Goal: Download file/media

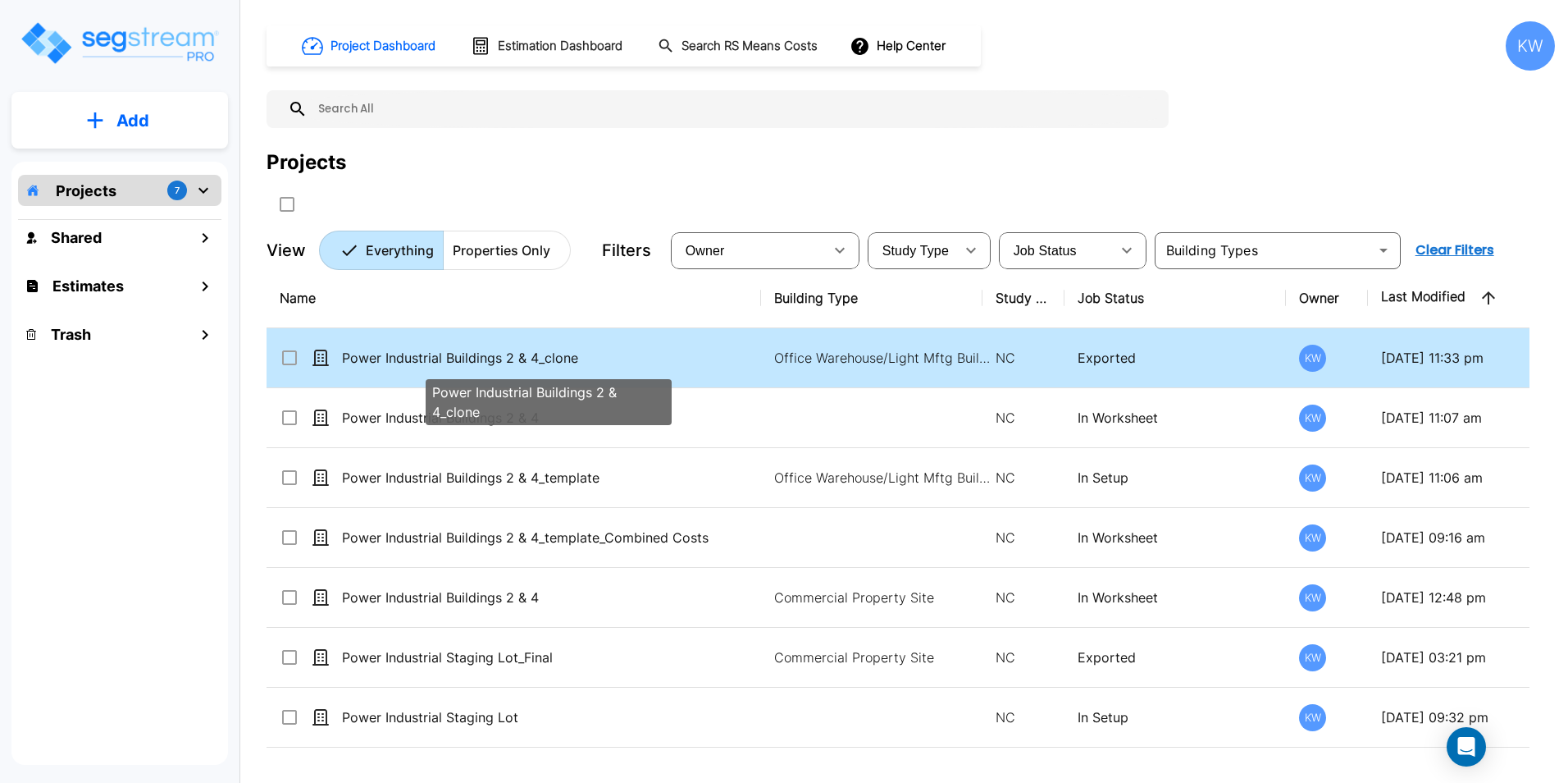
drag, startPoint x: 0, startPoint y: 0, endPoint x: 483, endPoint y: 359, distance: 601.8
click at [483, 359] on p "Power Industrial Buildings 2 & 4_clone" at bounding box center [548, 358] width 413 height 20
click at [483, 359] on p "Power Industrial Buildings 2 & 4_clone" at bounding box center [548, 358] width 413 height 20
checkbox input "false"
click at [483, 359] on p "Power Industrial Buildings 2 & 4_clone" at bounding box center [548, 358] width 413 height 20
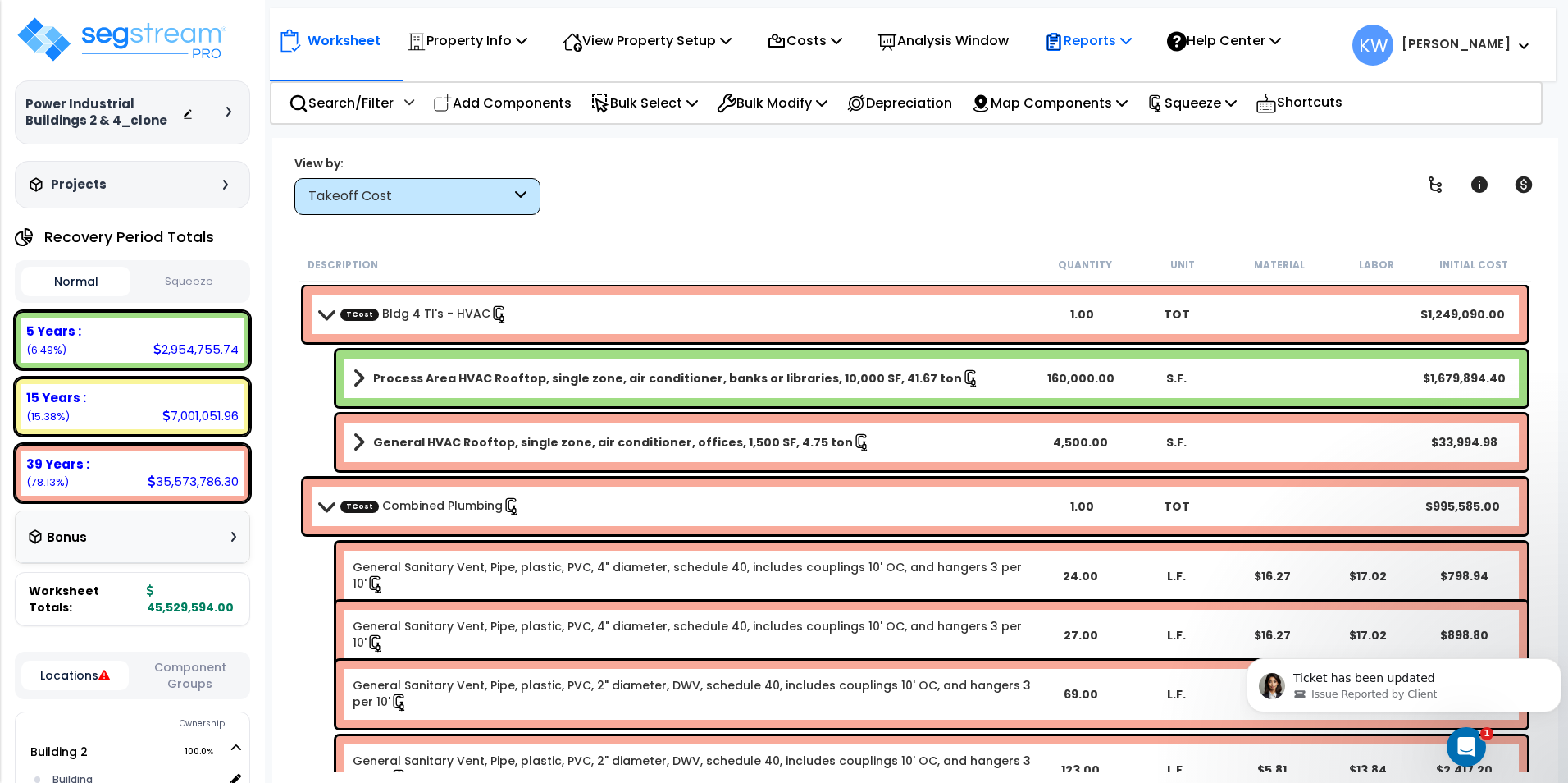
click at [1132, 38] on icon at bounding box center [1126, 40] width 12 height 13
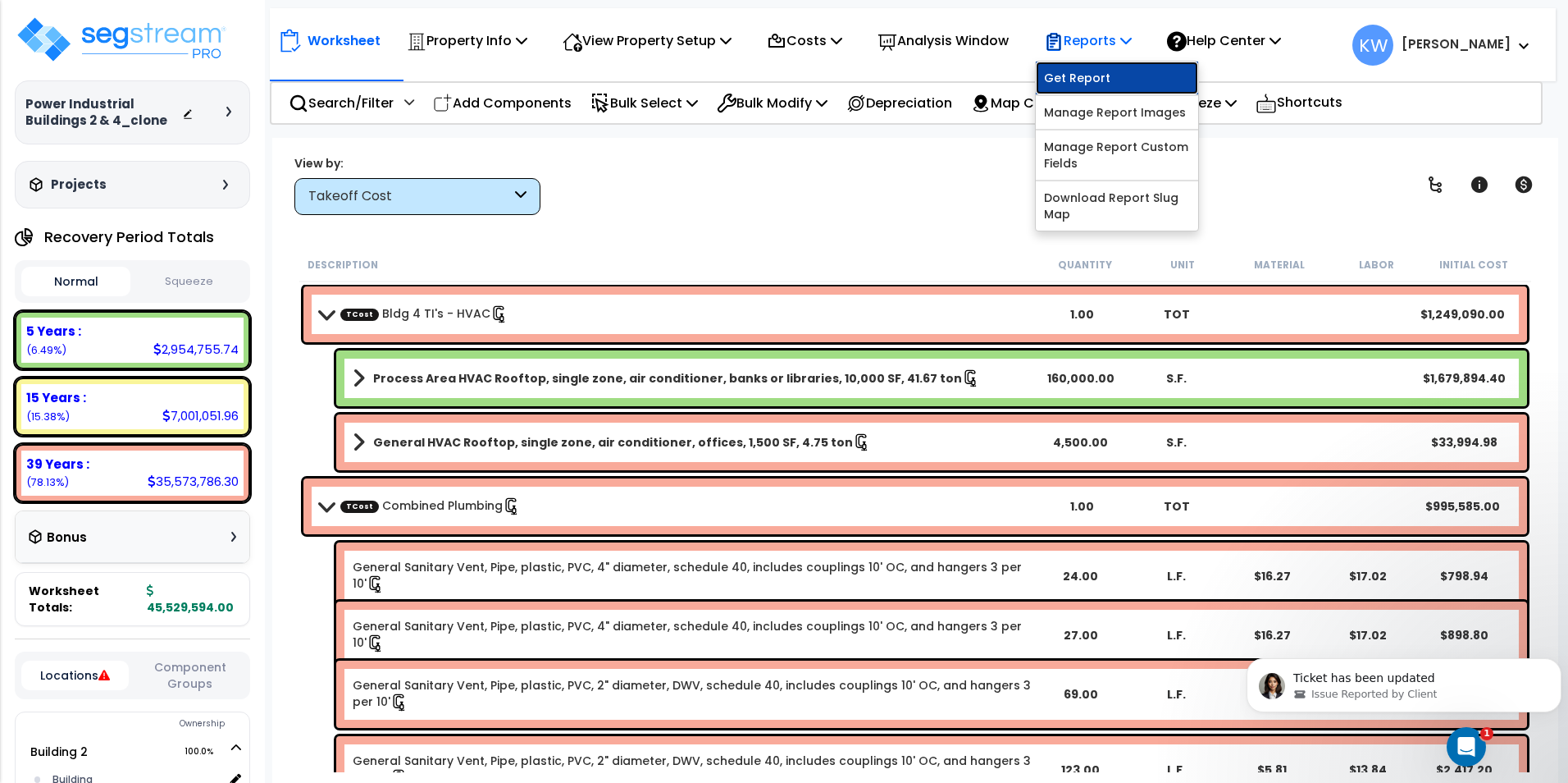
click at [1105, 81] on link "Get Report" at bounding box center [1117, 78] width 163 height 33
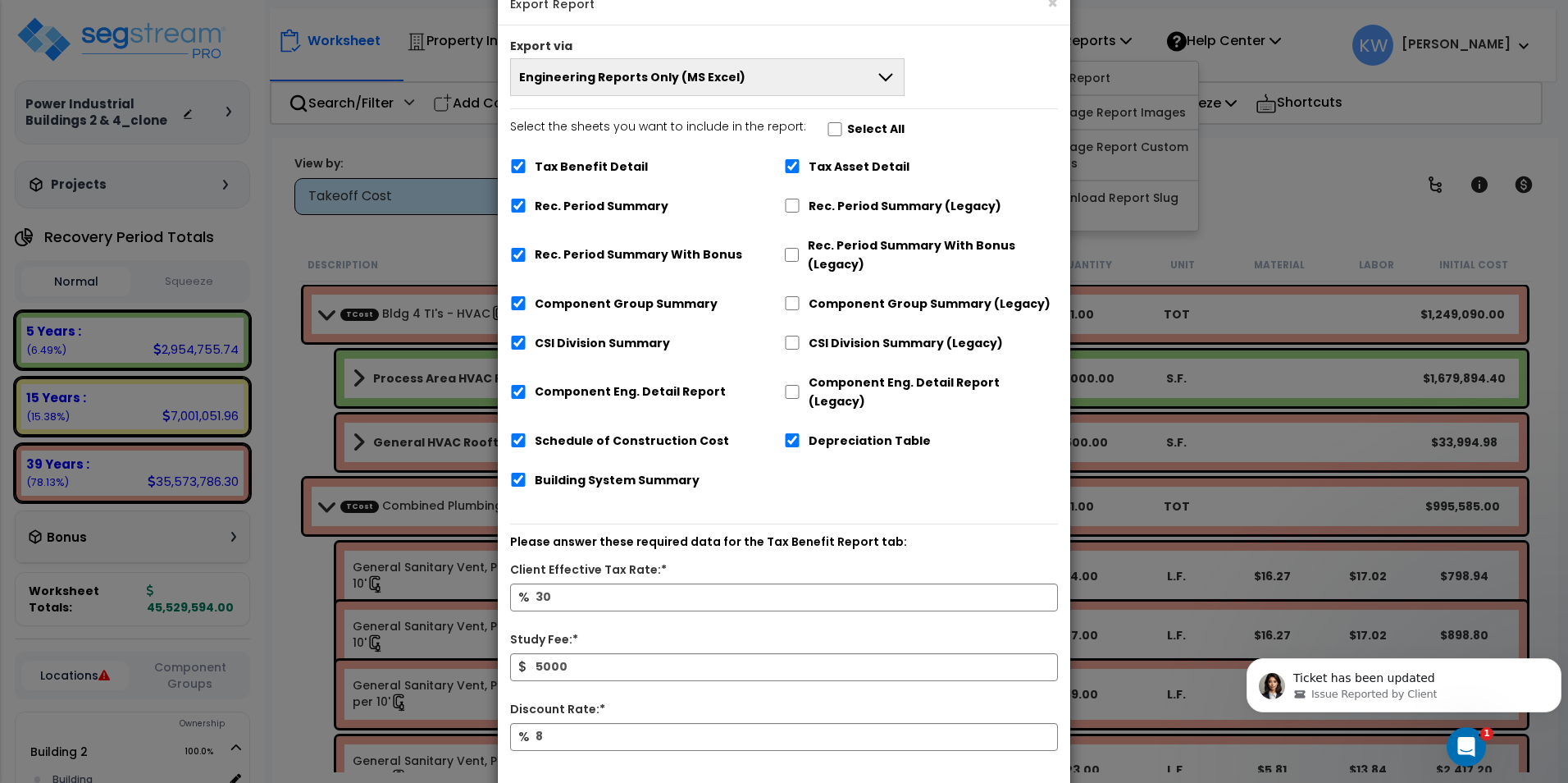
scroll to position [82, 0]
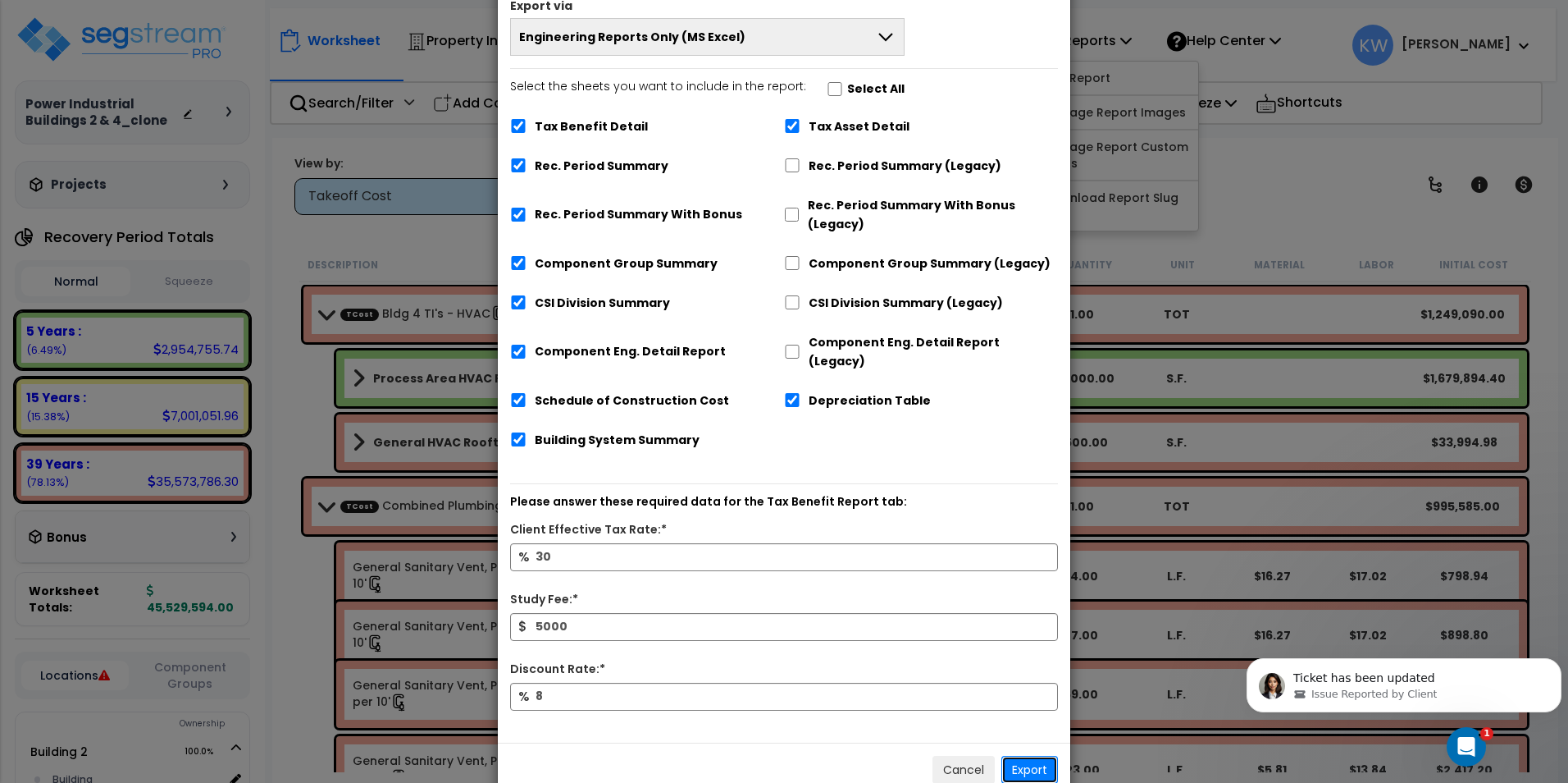
click at [1030, 756] on button "Export" at bounding box center [1029, 770] width 57 height 28
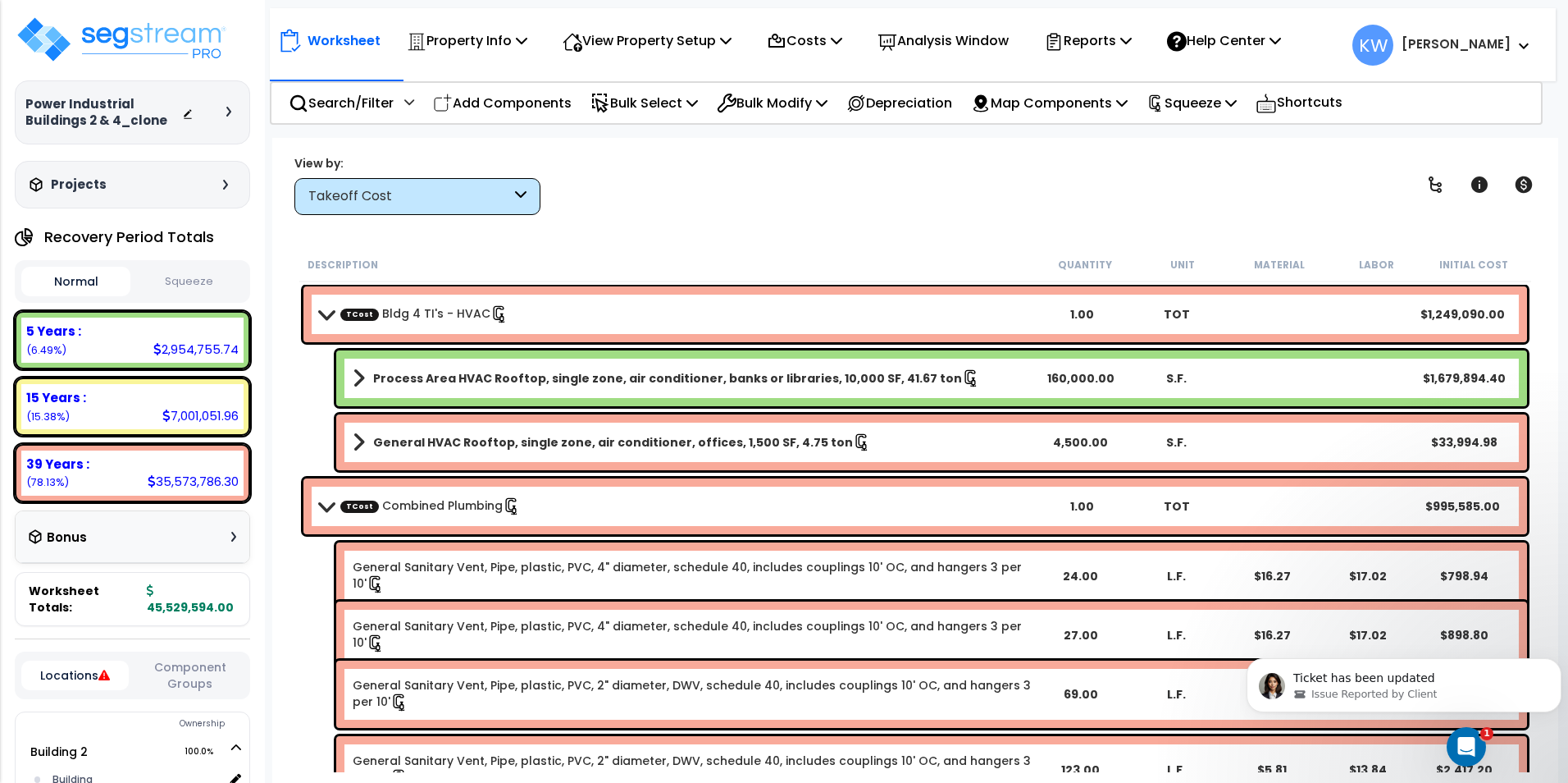
drag, startPoint x: 1011, startPoint y: 197, endPoint x: 923, endPoint y: 196, distance: 88.0
click at [1010, 196] on div "View by: Takeoff Cost Takeoff Cost" at bounding box center [915, 185] width 1253 height 61
